Goal: Task Accomplishment & Management: Use online tool/utility

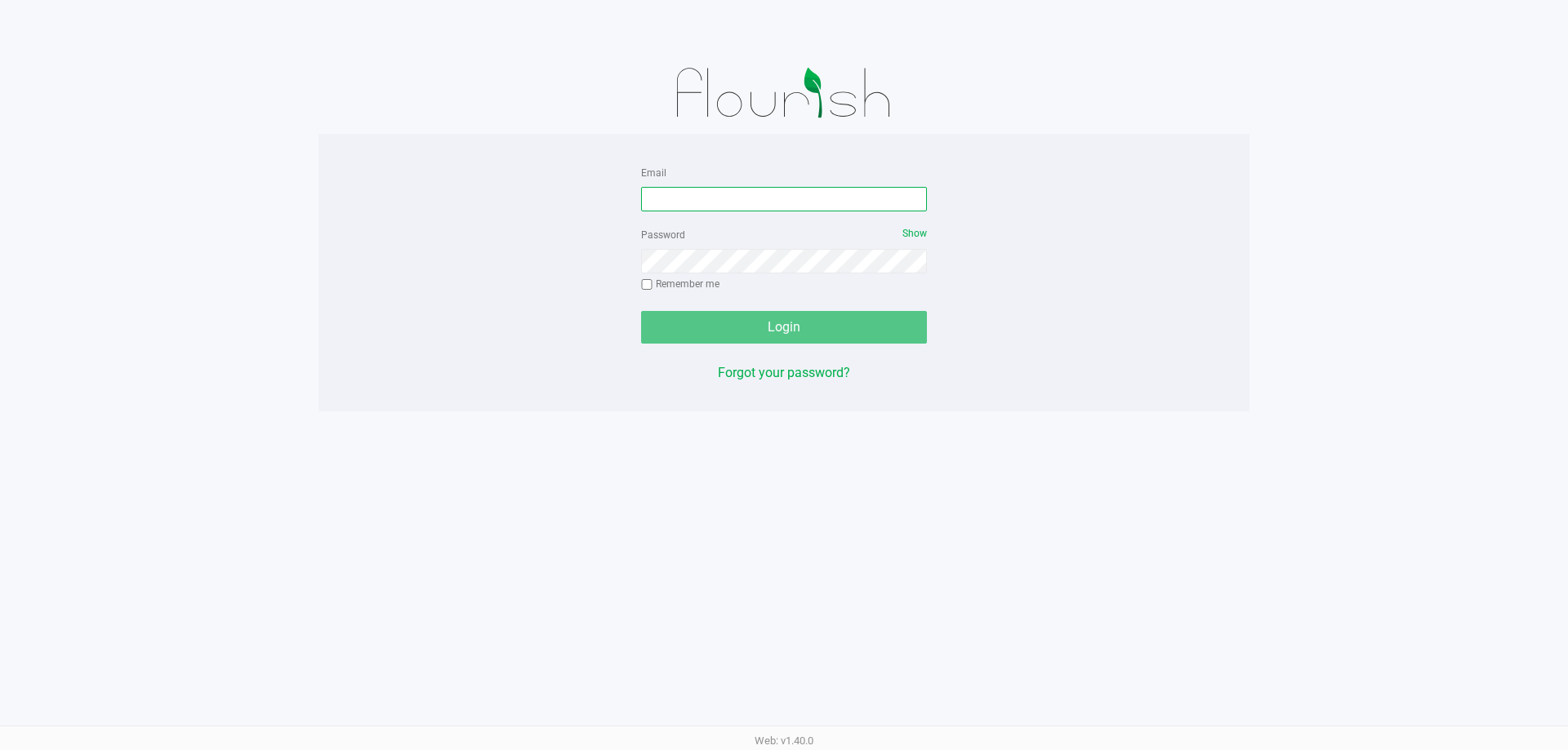
click at [764, 209] on input "Email" at bounding box center [784, 199] width 286 height 25
type input "[EMAIL_ADDRESS][DOMAIN_NAME]"
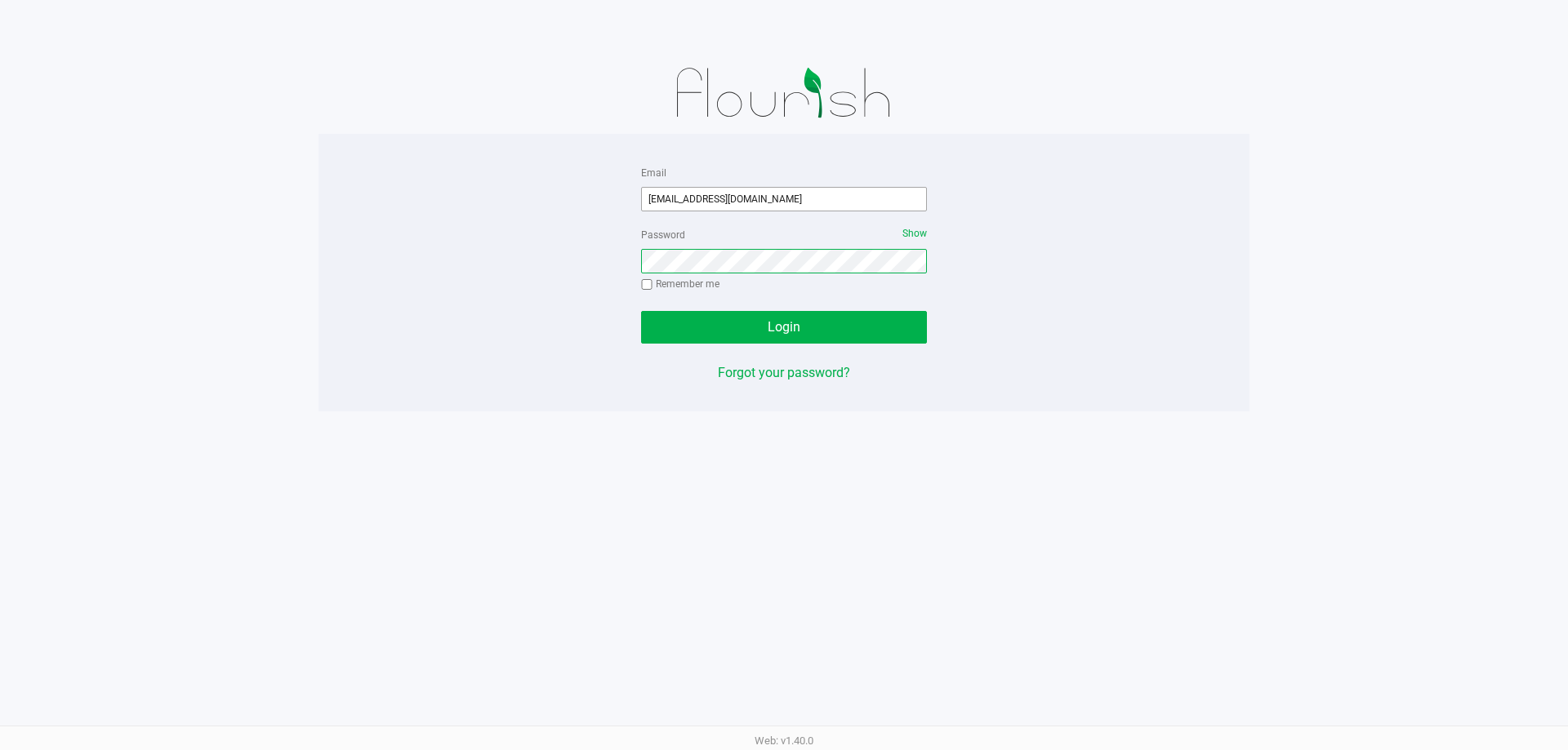
click at [641, 311] on button "Login" at bounding box center [784, 327] width 286 height 33
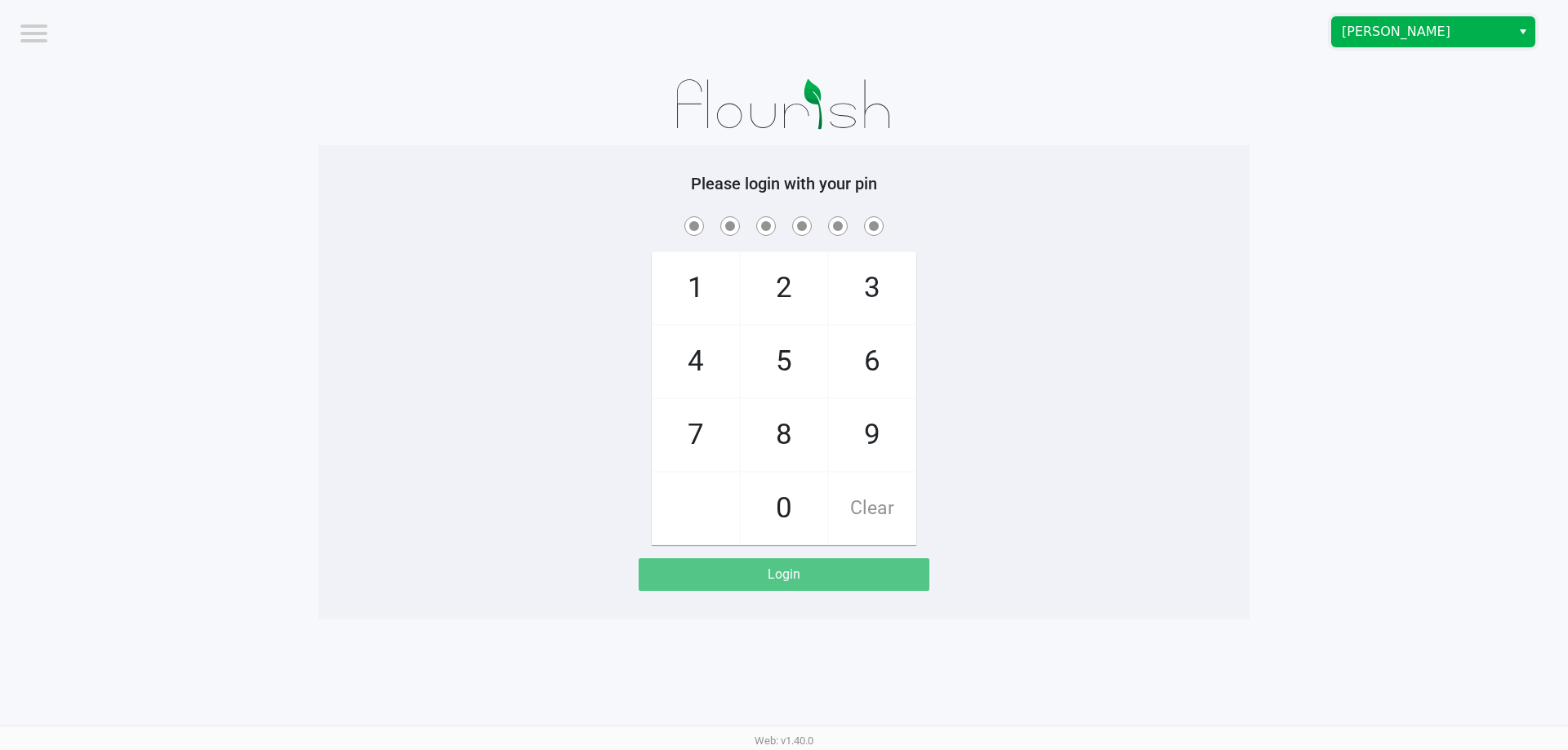
click at [1394, 35] on span "[PERSON_NAME]" at bounding box center [1421, 32] width 160 height 19
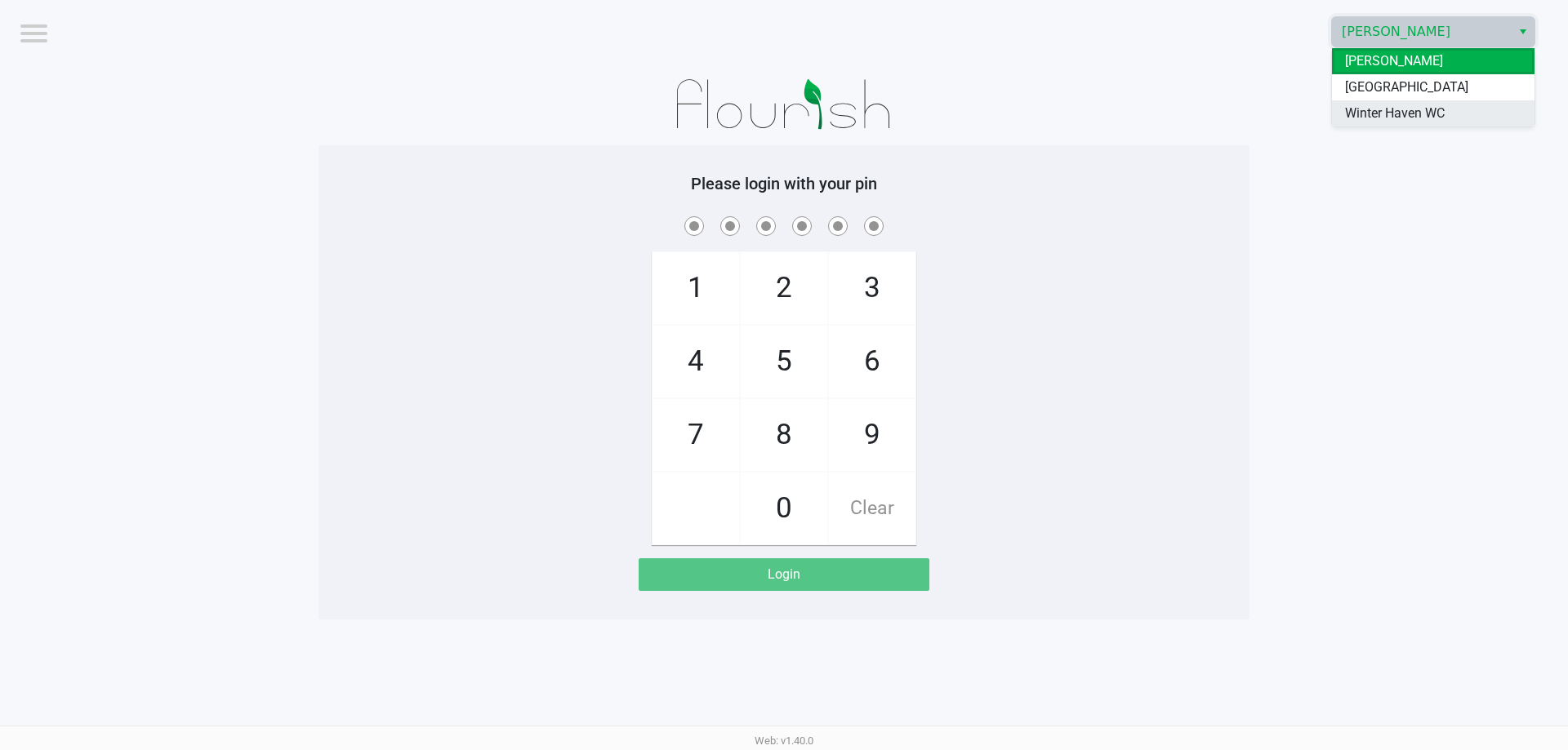
click at [1393, 115] on span "Winter Haven WC" at bounding box center [1394, 114] width 100 height 19
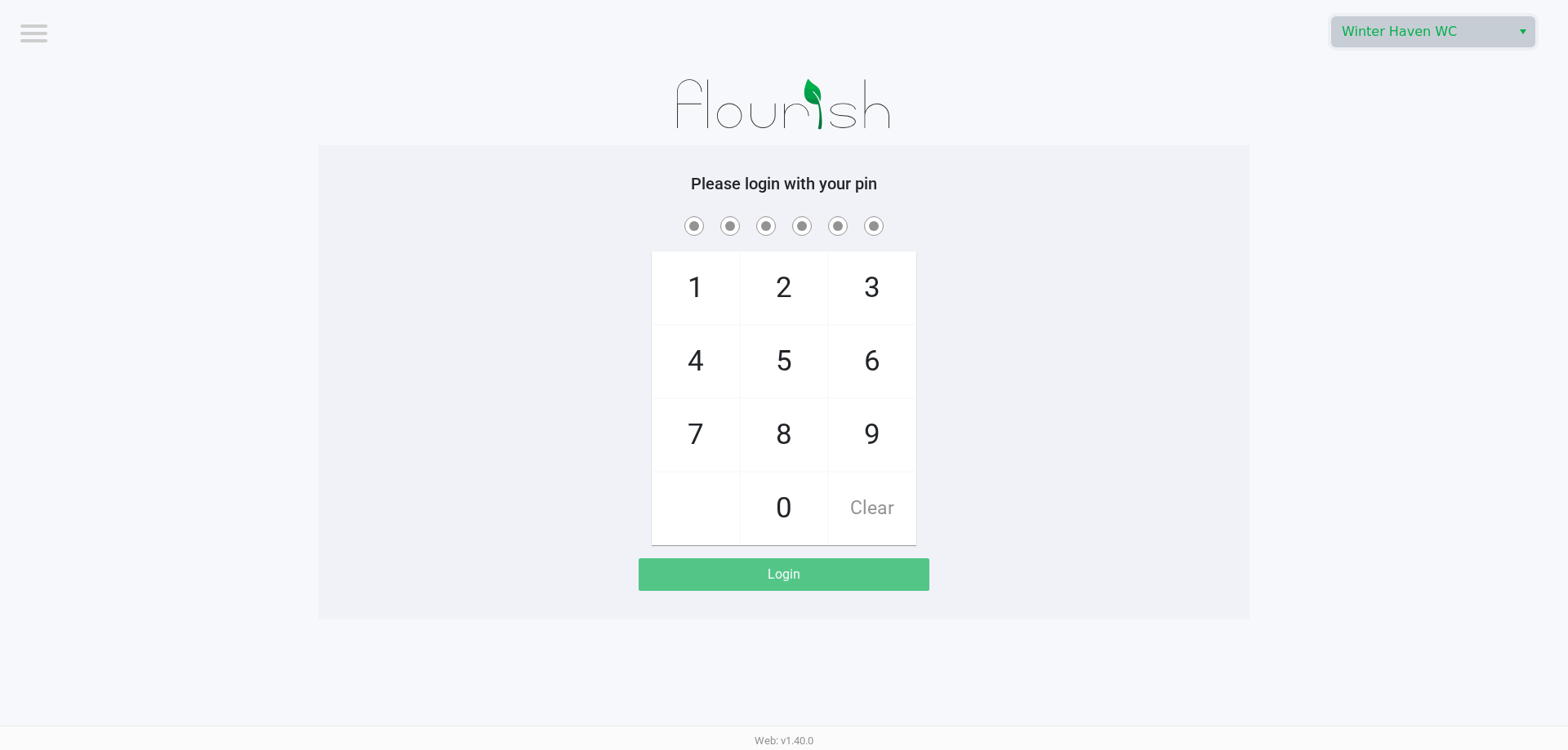
click at [1206, 256] on div "1 4 7 2 5 8 0 3 6 9 Clear" at bounding box center [784, 379] width 931 height 332
checkbox input "true"
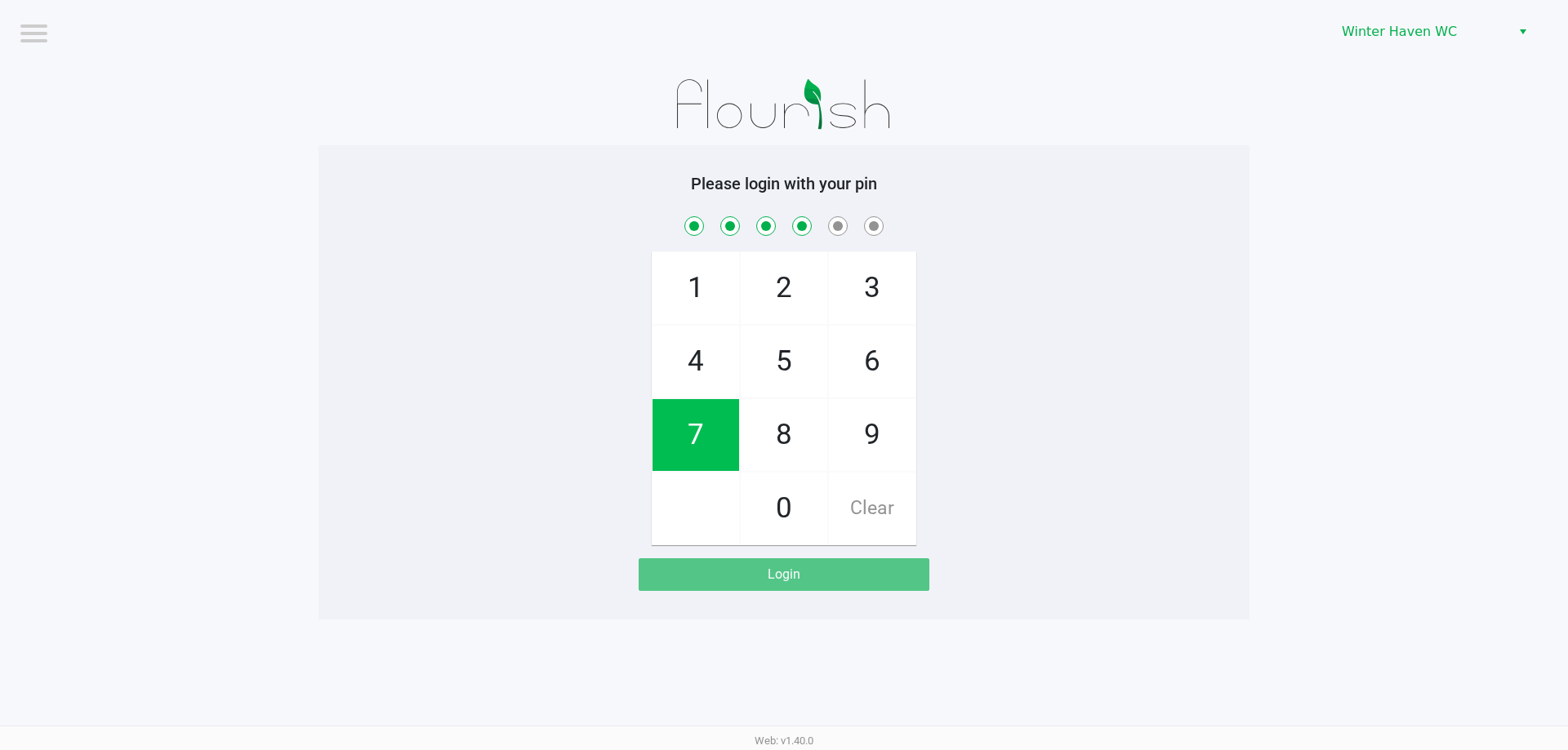
checkbox input "true"
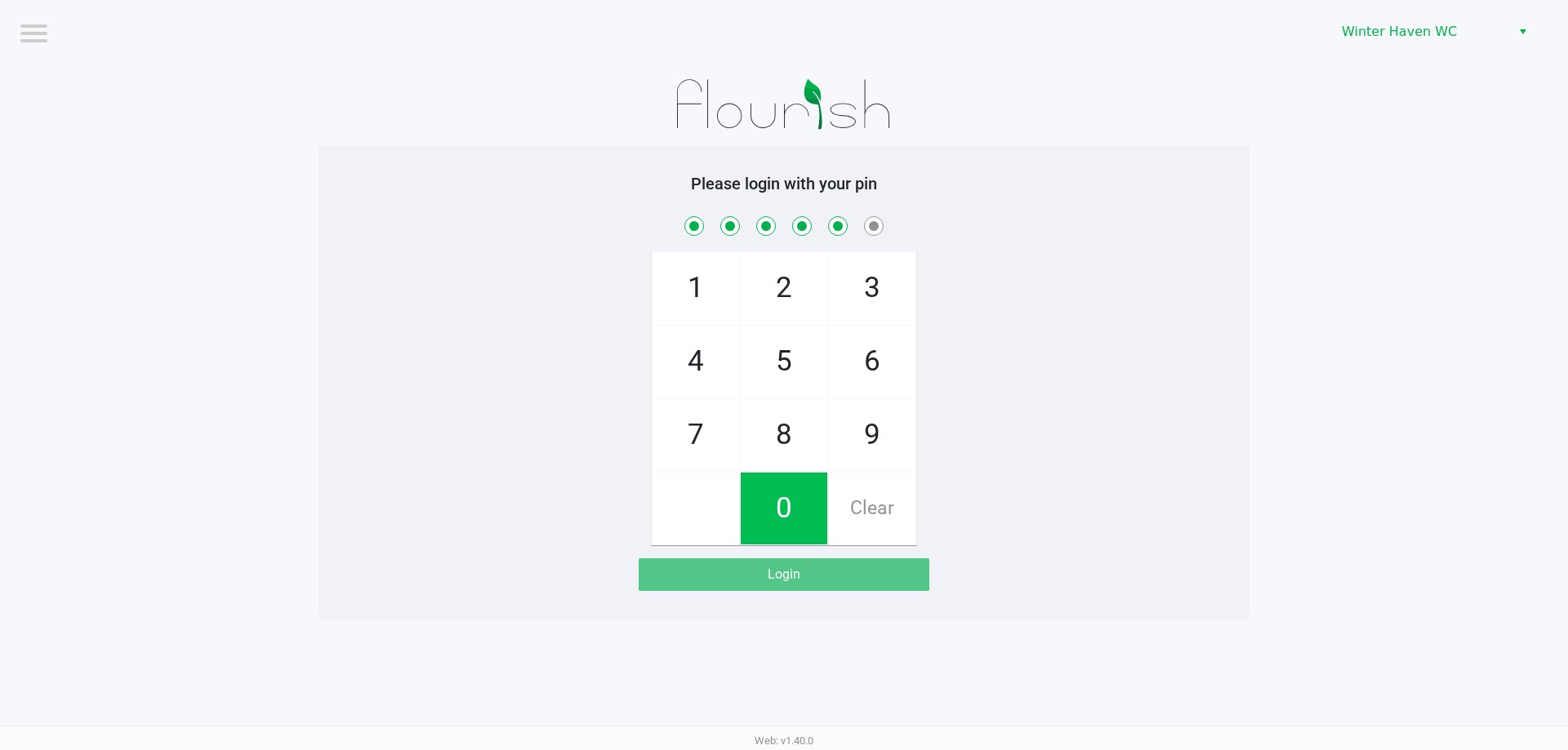
checkbox input "true"
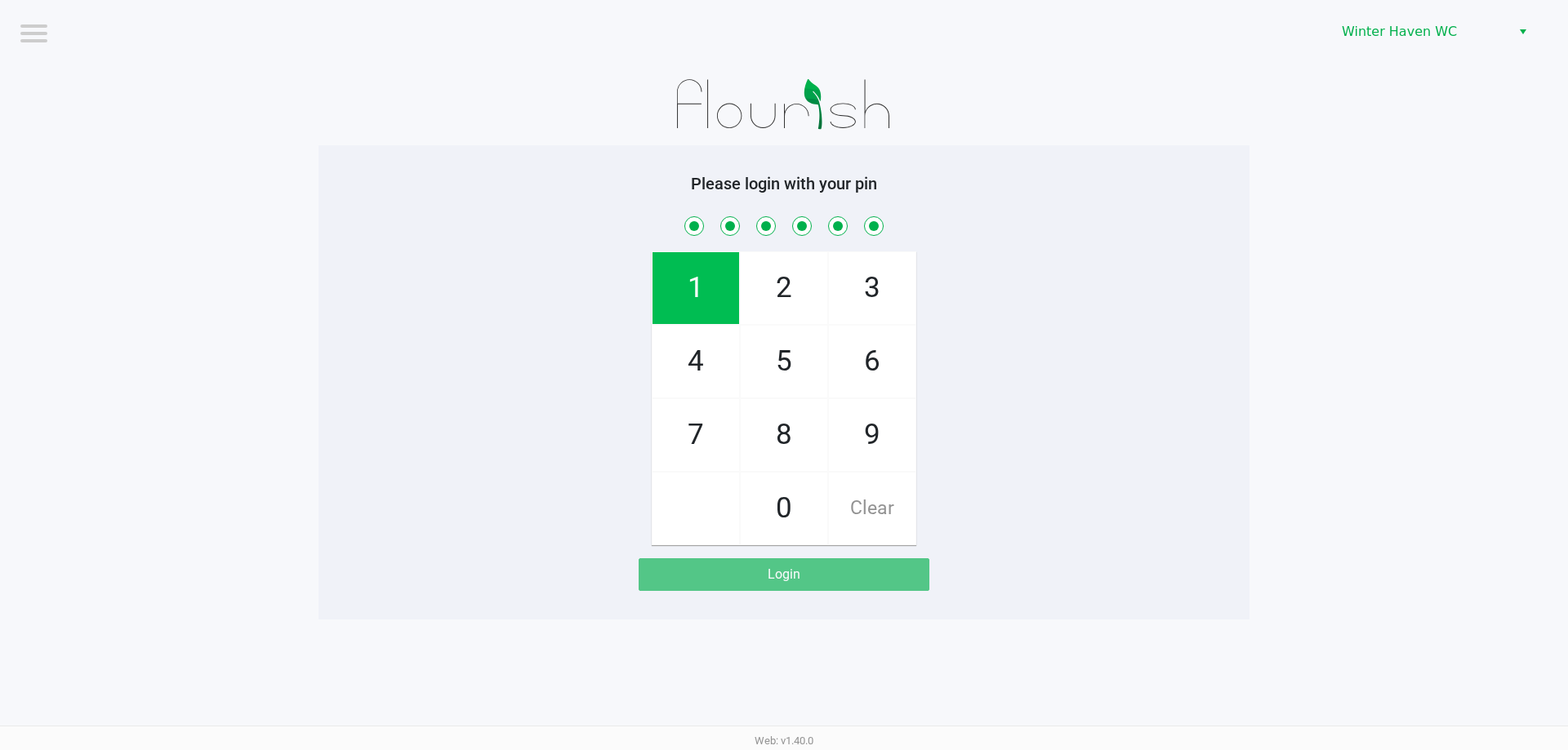
checkbox input "true"
